Goal: Information Seeking & Learning: Learn about a topic

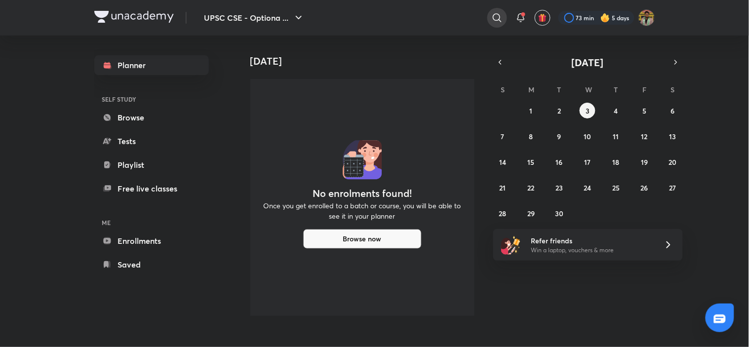
click at [496, 18] on icon at bounding box center [497, 18] width 12 height 12
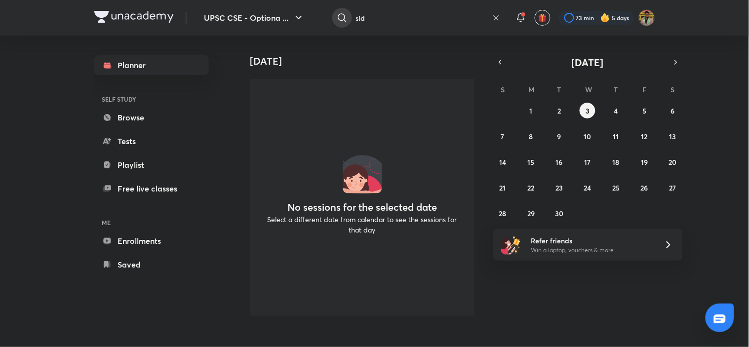
type input "sid"
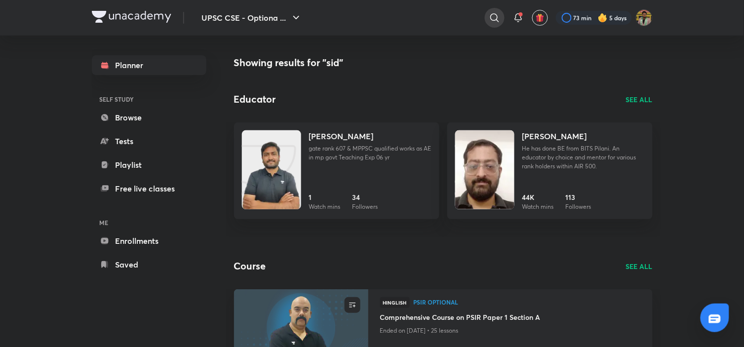
click at [491, 16] on icon at bounding box center [495, 18] width 12 height 12
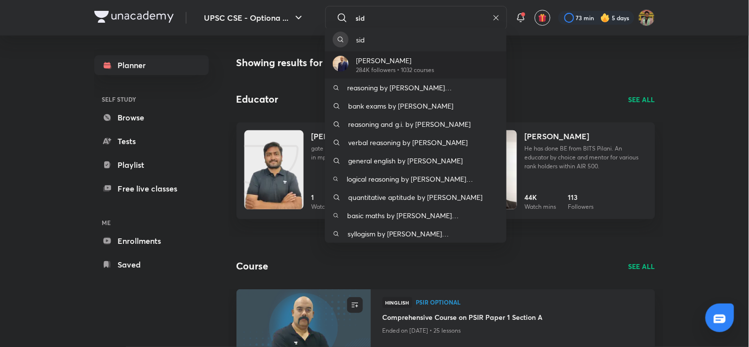
type input "sid"
click at [472, 75] on div "Dr Sidharth Arora 284K followers • 1032 courses" at bounding box center [416, 64] width 182 height 27
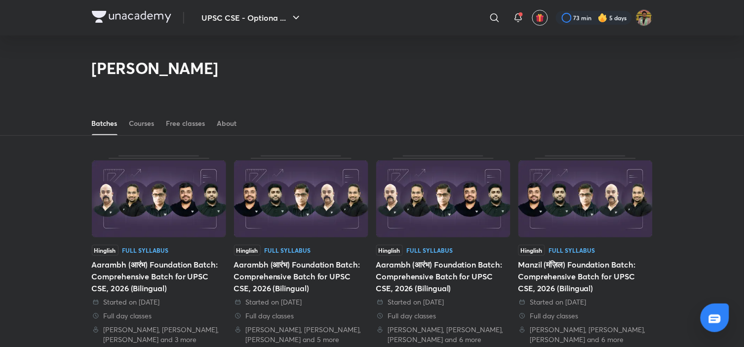
scroll to position [43, 0]
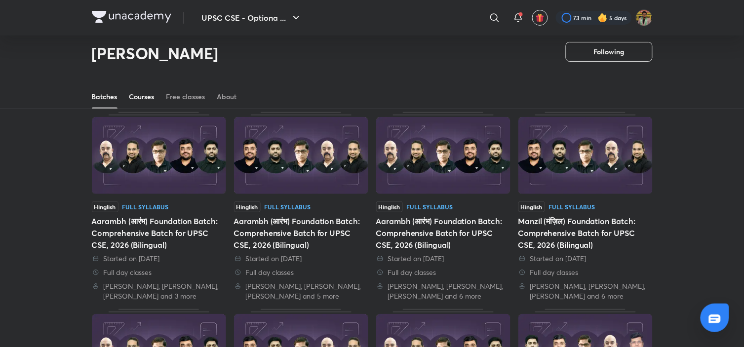
click at [154, 96] on div "Courses" at bounding box center [141, 97] width 25 height 10
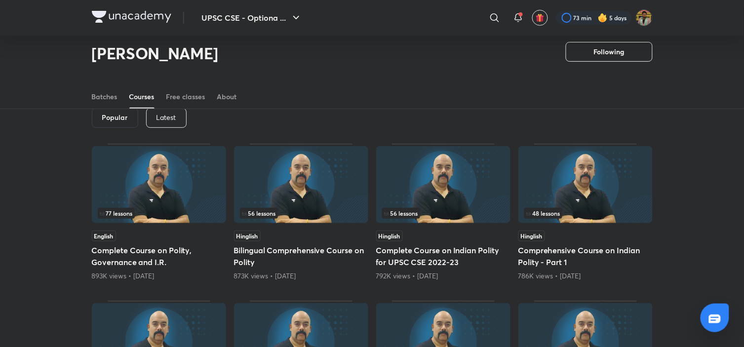
click at [165, 117] on p "Latest" at bounding box center [167, 118] width 20 height 8
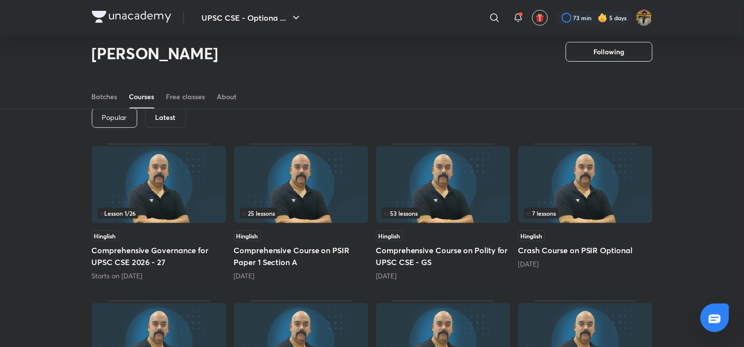
click at [426, 194] on img at bounding box center [443, 184] width 134 height 77
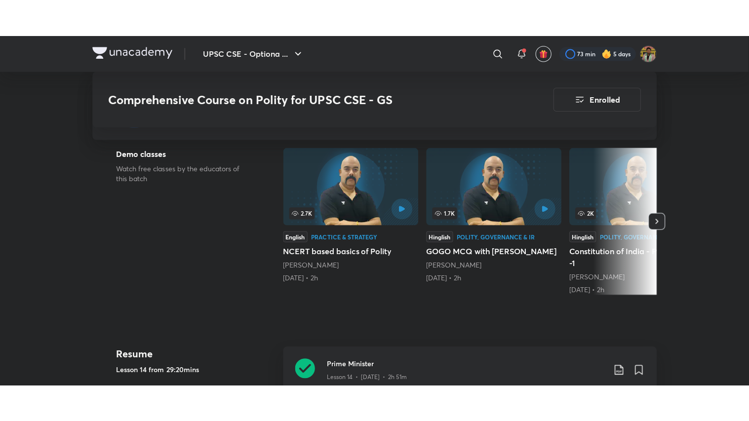
scroll to position [401, 0]
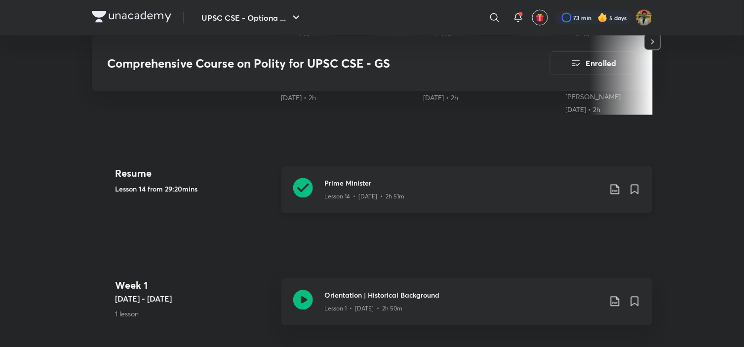
click at [430, 189] on div "Lesson 14 • Jun 17 • 2h 51m" at bounding box center [463, 195] width 277 height 13
